Goal: Find specific page/section: Find specific page/section

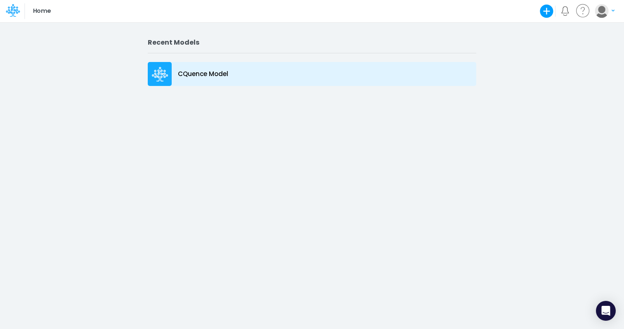
click at [180, 69] on p "CQuence Model" at bounding box center [203, 73] width 50 height 9
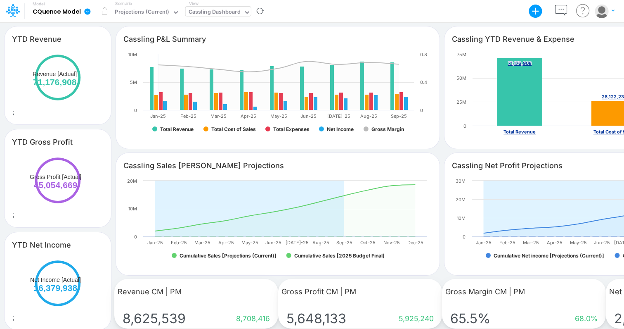
click at [203, 9] on div "Cassling Dashboard" at bounding box center [215, 12] width 52 height 9
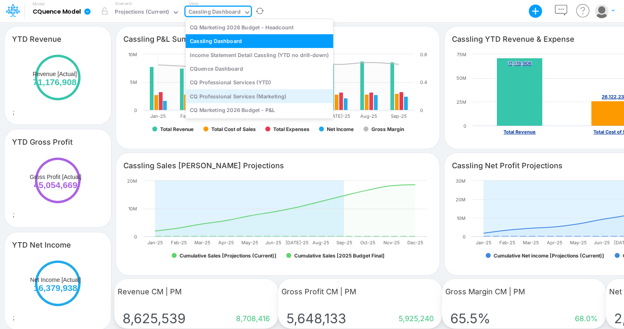
click at [194, 94] on div "CQ Professional Services (Marketing)" at bounding box center [259, 96] width 148 height 14
